Goal: Task Accomplishment & Management: Complete application form

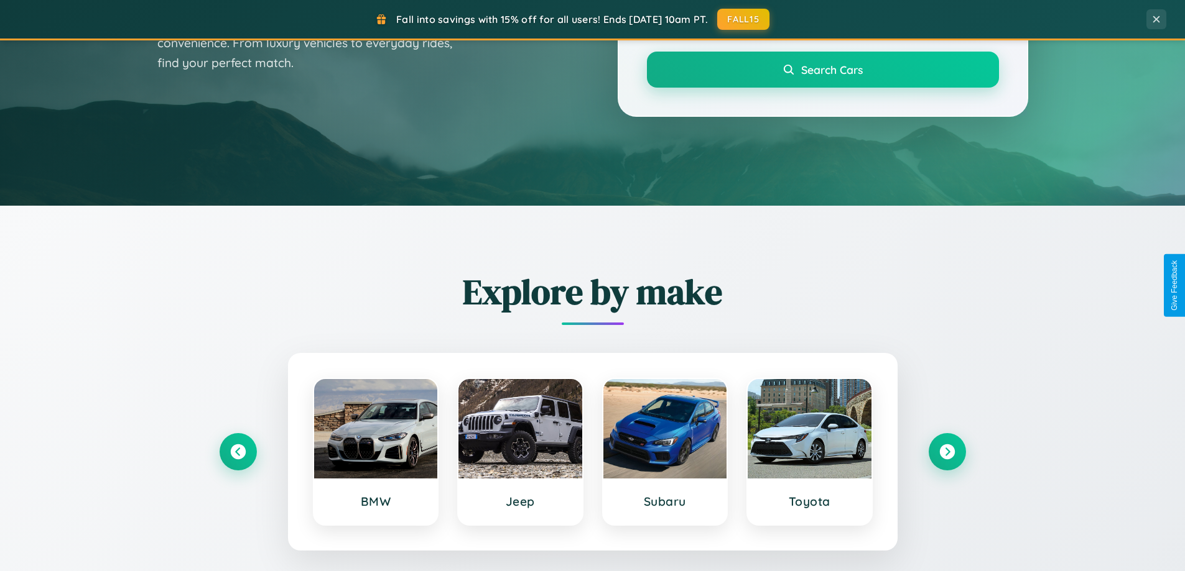
scroll to position [536, 0]
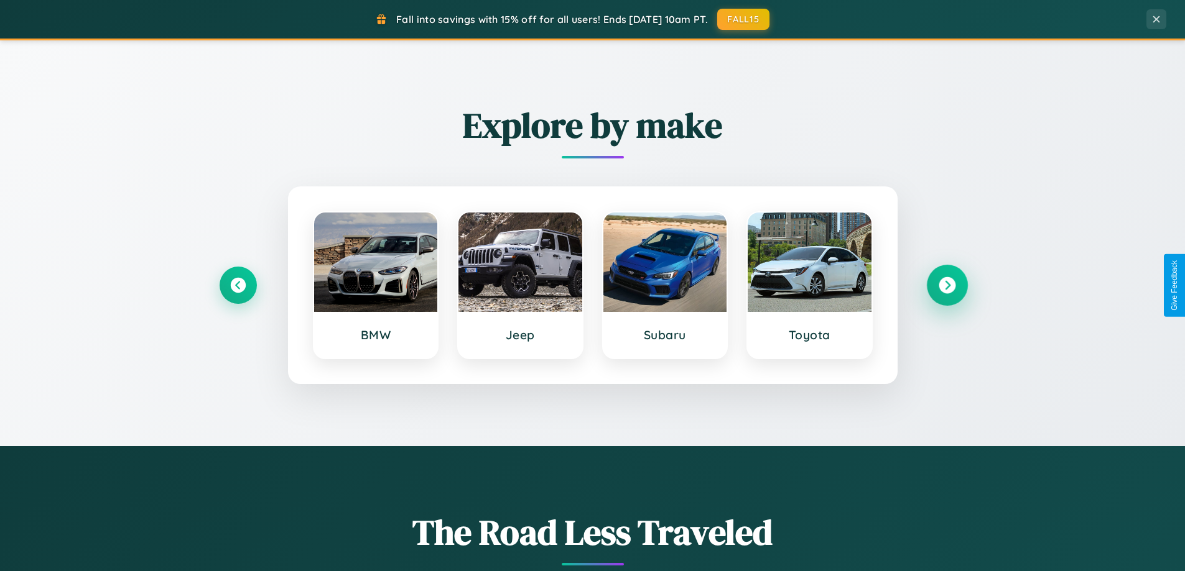
click at [946, 285] on icon at bounding box center [946, 285] width 17 height 17
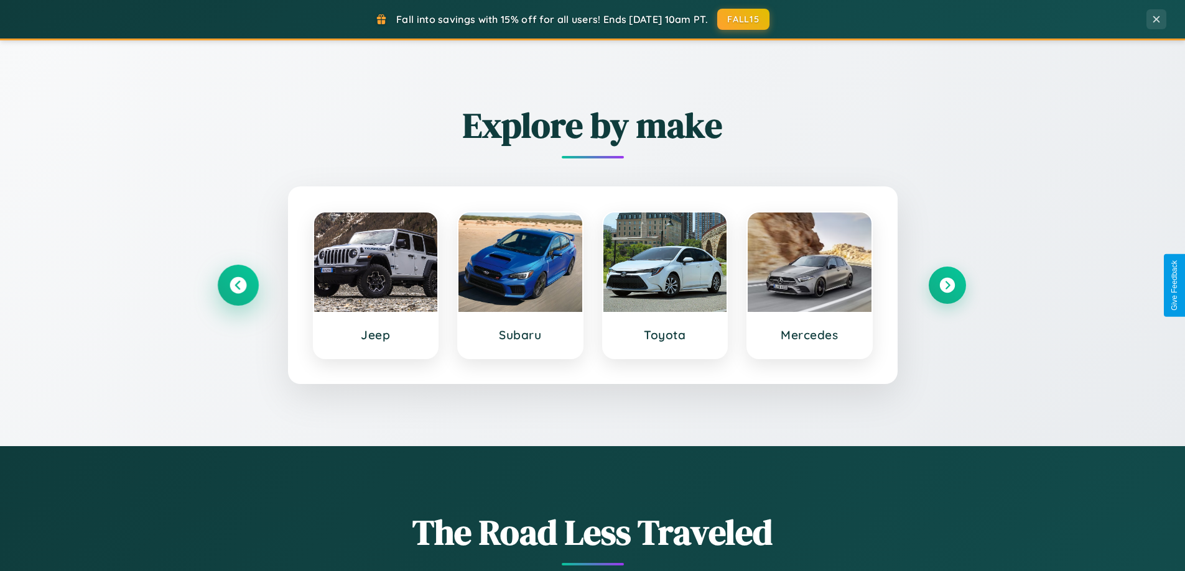
click at [238, 285] on icon at bounding box center [237, 285] width 17 height 17
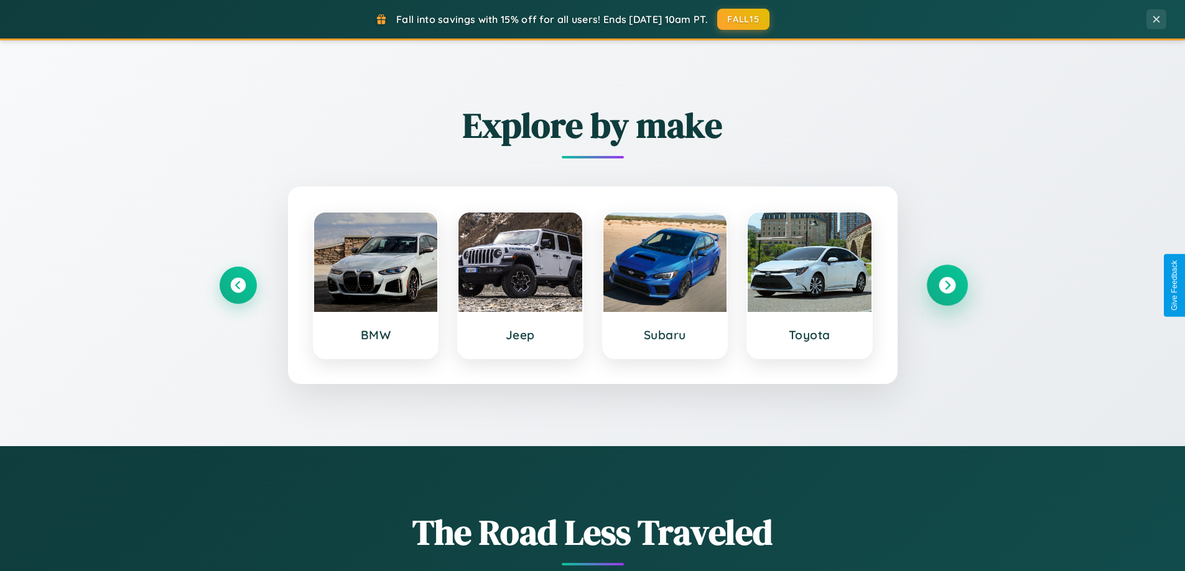
click at [946, 285] on icon at bounding box center [946, 285] width 17 height 17
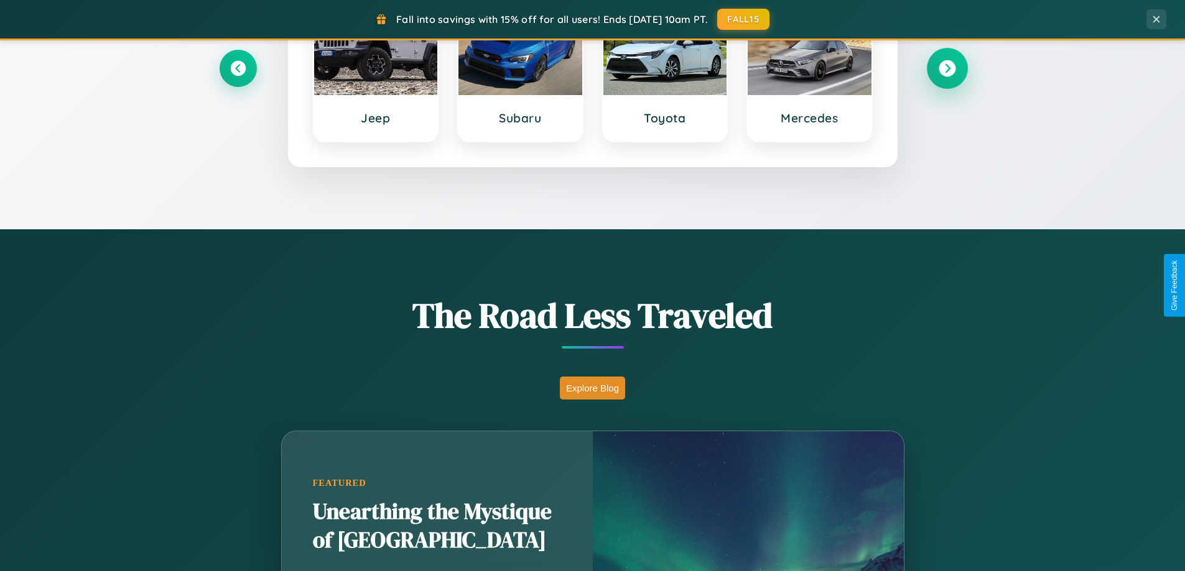
scroll to position [2393, 0]
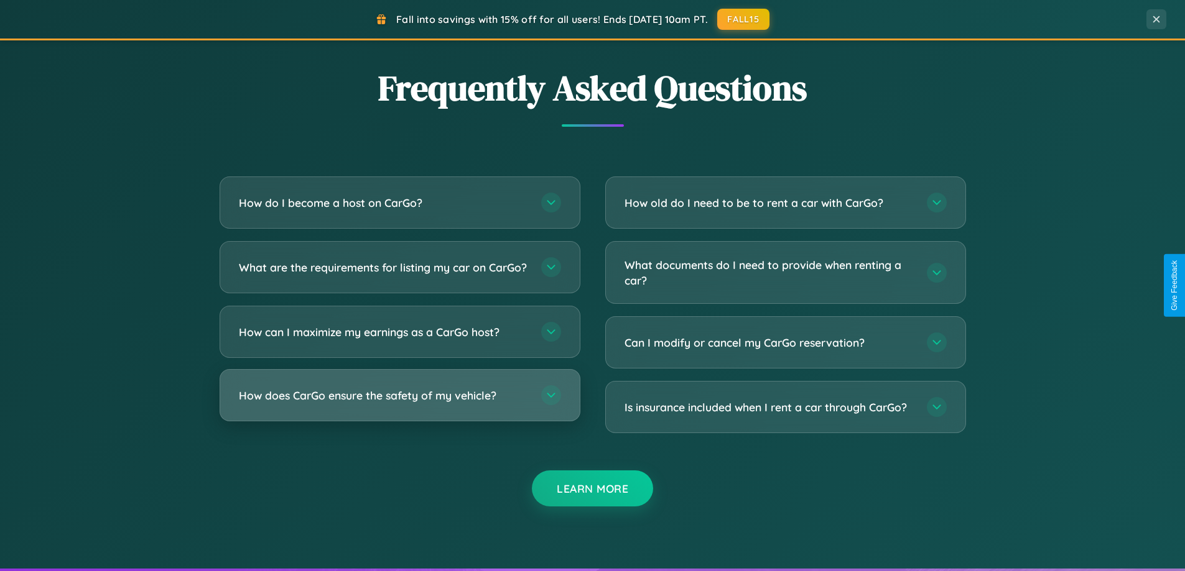
click at [399, 404] on h3 "How does CarGo ensure the safety of my vehicle?" at bounding box center [384, 396] width 290 height 16
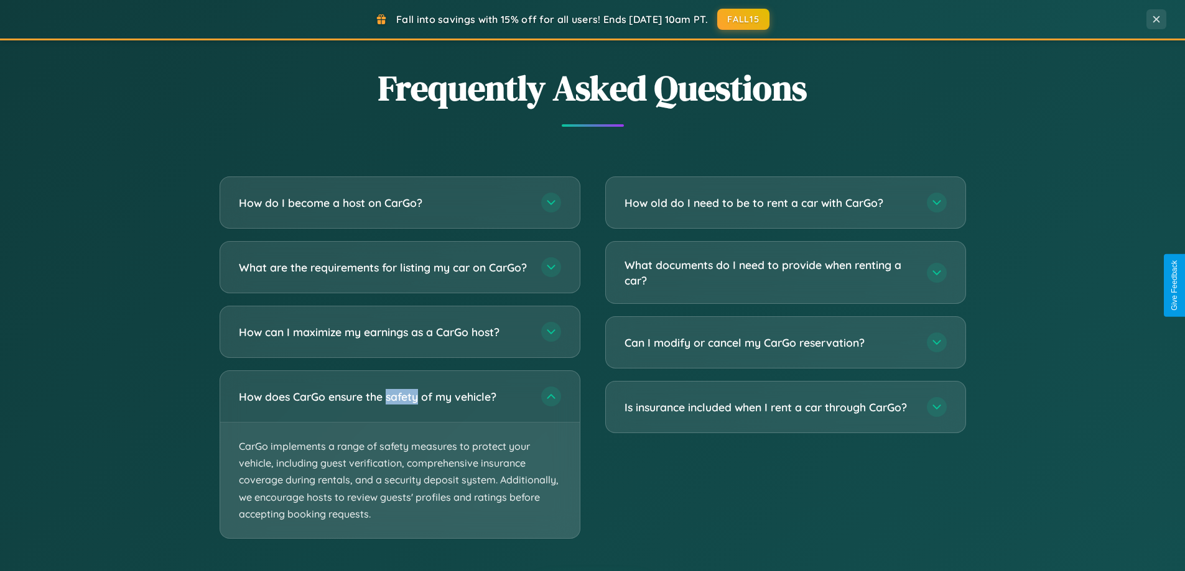
scroll to position [0, 0]
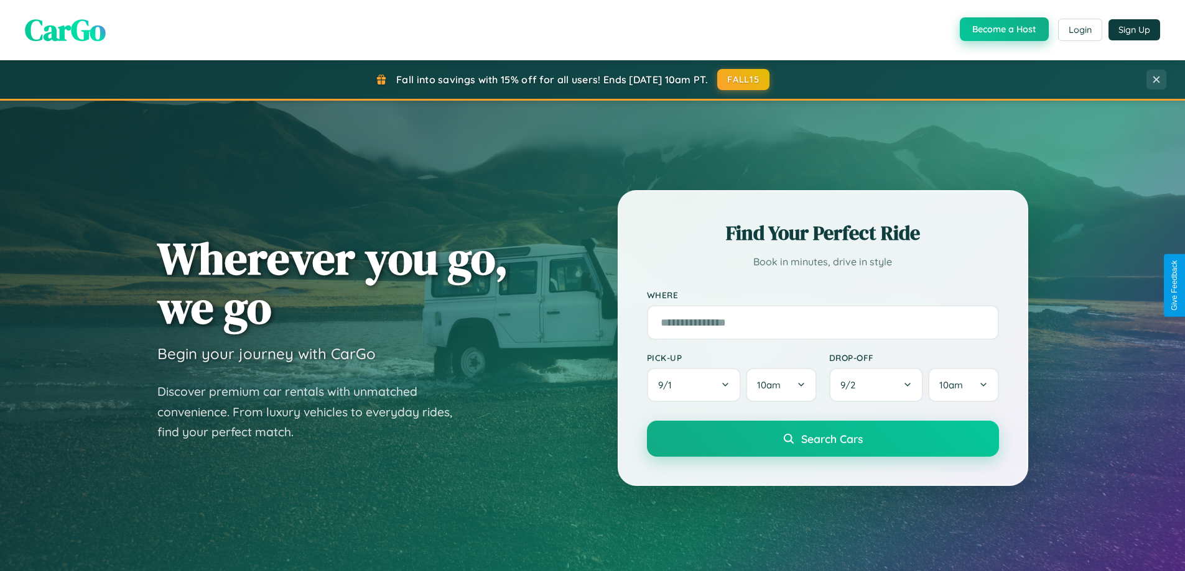
click at [1002, 30] on button "Become a Host" at bounding box center [1003, 29] width 89 height 24
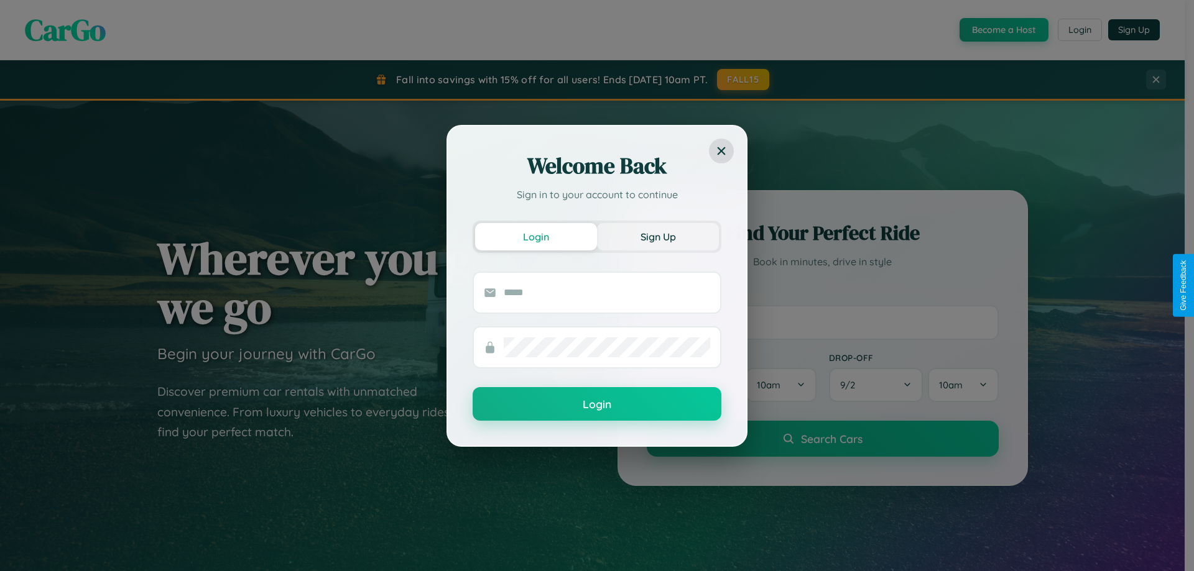
click at [658, 236] on button "Sign Up" at bounding box center [658, 236] width 122 height 27
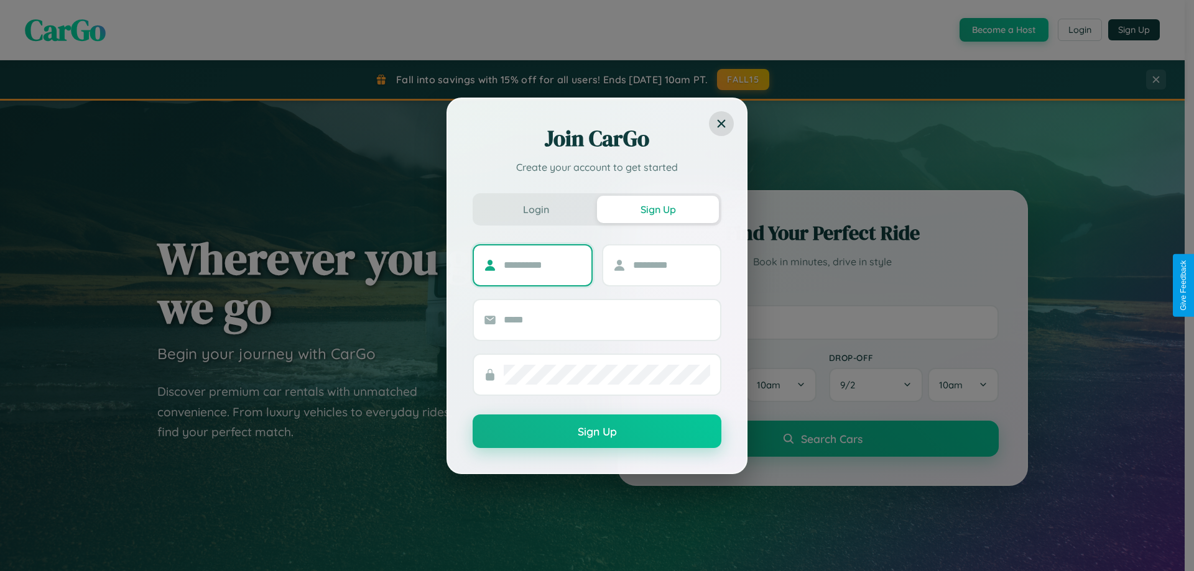
click at [542, 265] on input "text" at bounding box center [543, 266] width 78 height 20
type input "*******"
click at [671, 265] on input "text" at bounding box center [672, 266] width 78 height 20
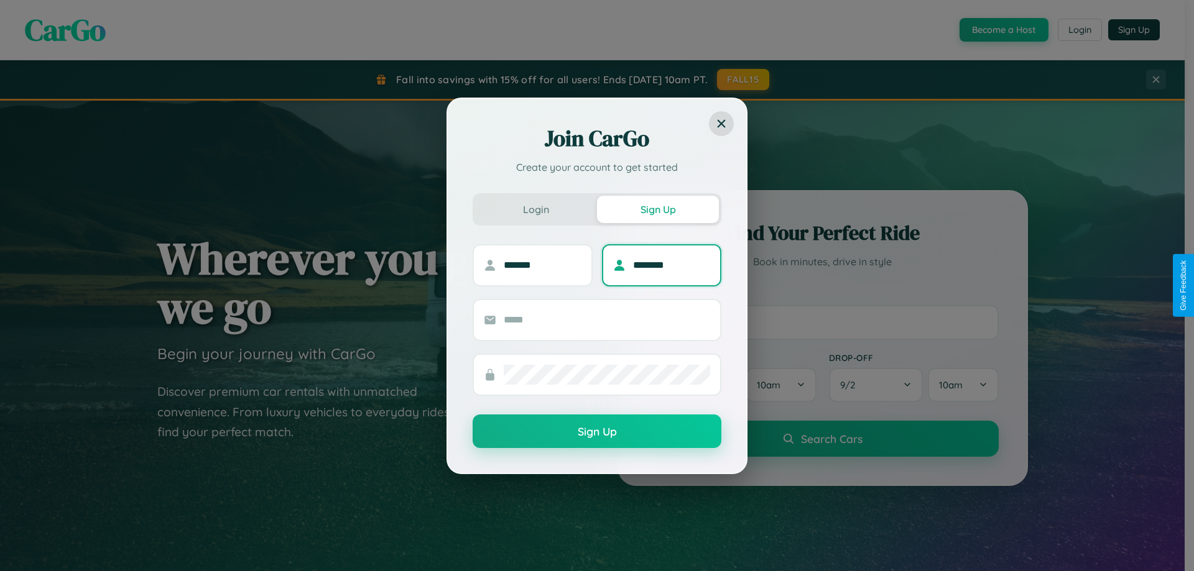
type input "********"
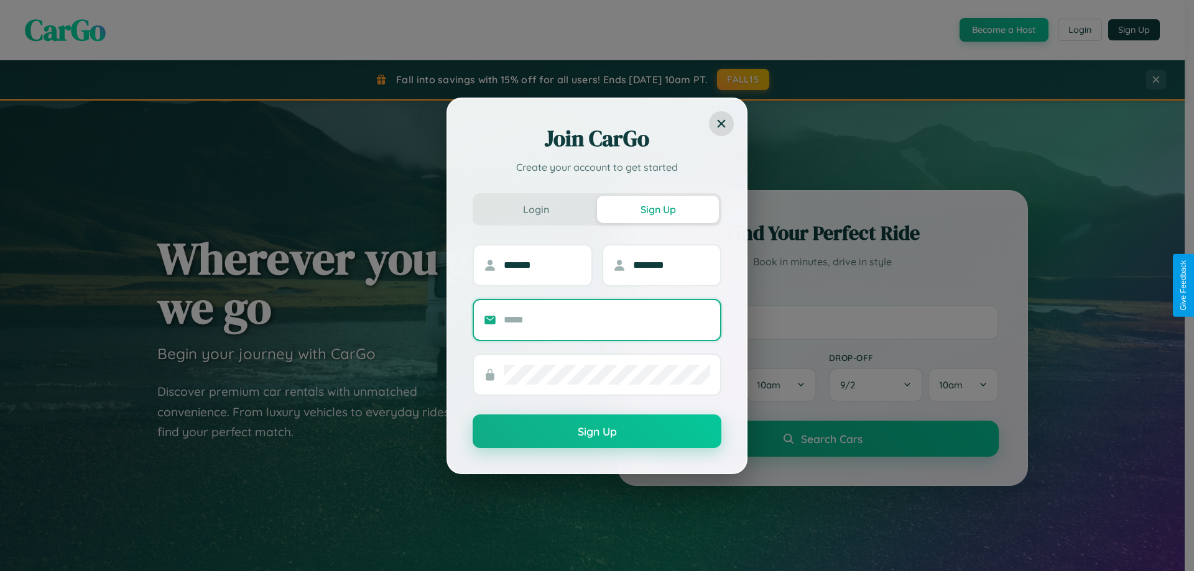
click at [607, 320] on input "text" at bounding box center [607, 320] width 206 height 20
type input "**********"
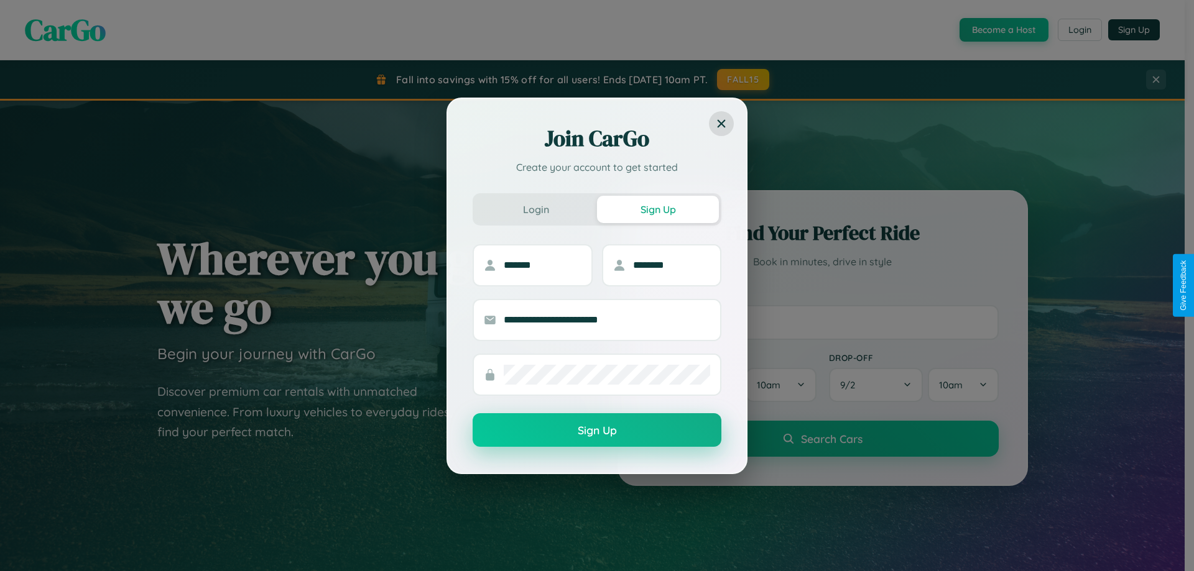
click at [597, 431] on button "Sign Up" at bounding box center [597, 431] width 249 height 34
